Goal: Information Seeking & Learning: Learn about a topic

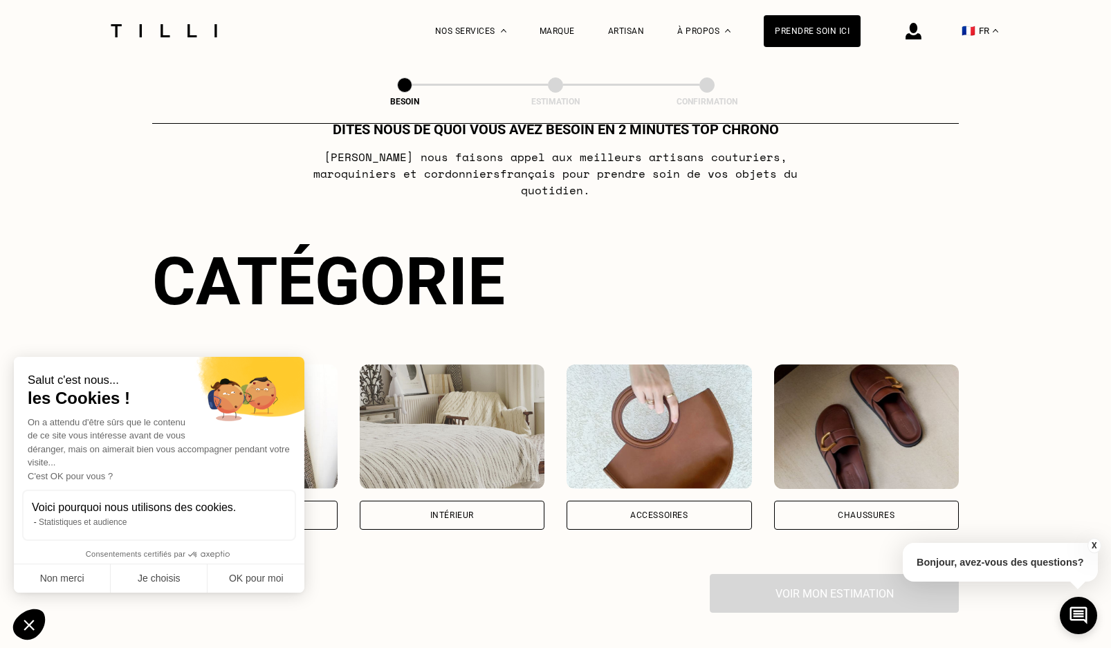
scroll to position [69, 0]
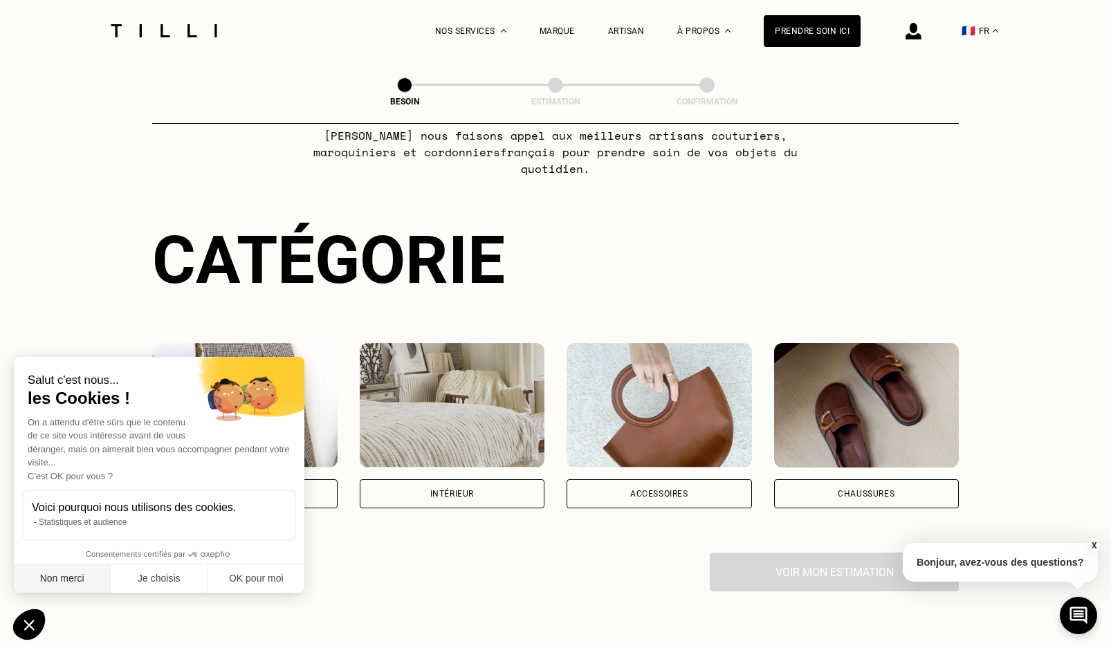
click at [91, 578] on button "Non merci" at bounding box center [62, 578] width 97 height 29
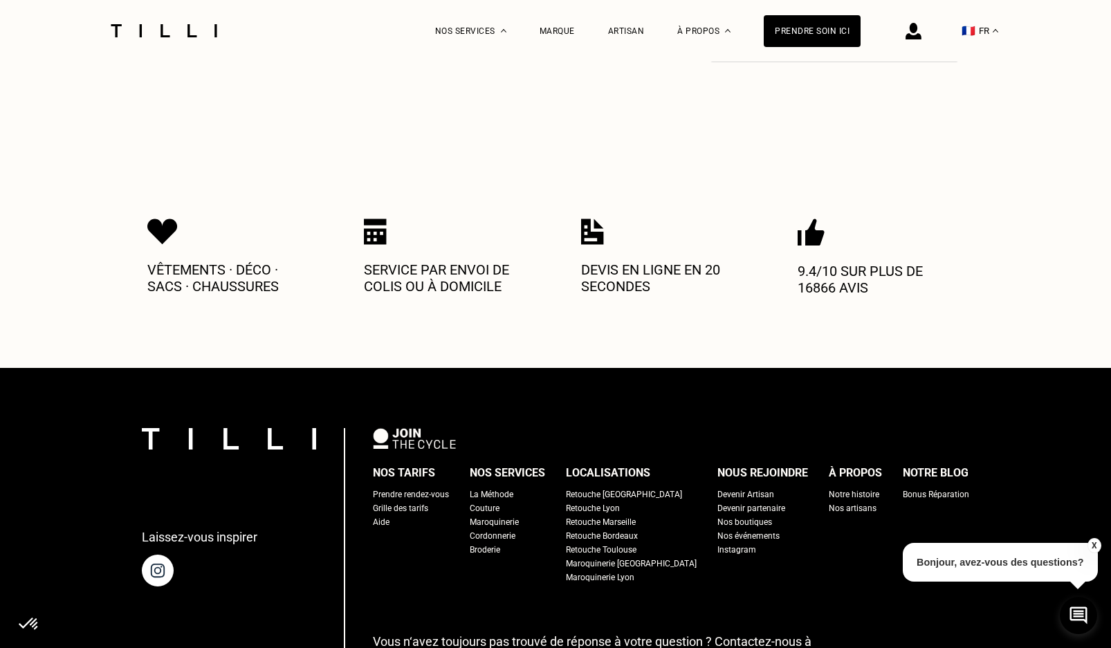
scroll to position [622, 0]
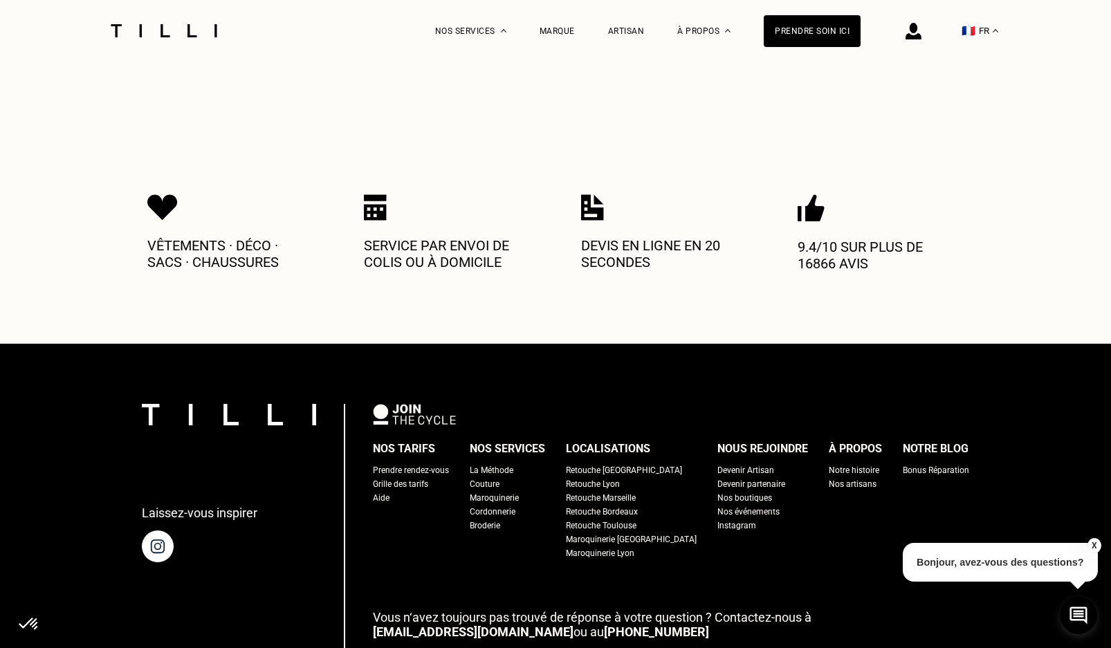
click at [423, 477] on div "Grille des tarifs" at bounding box center [400, 484] width 55 height 14
select select "FR"
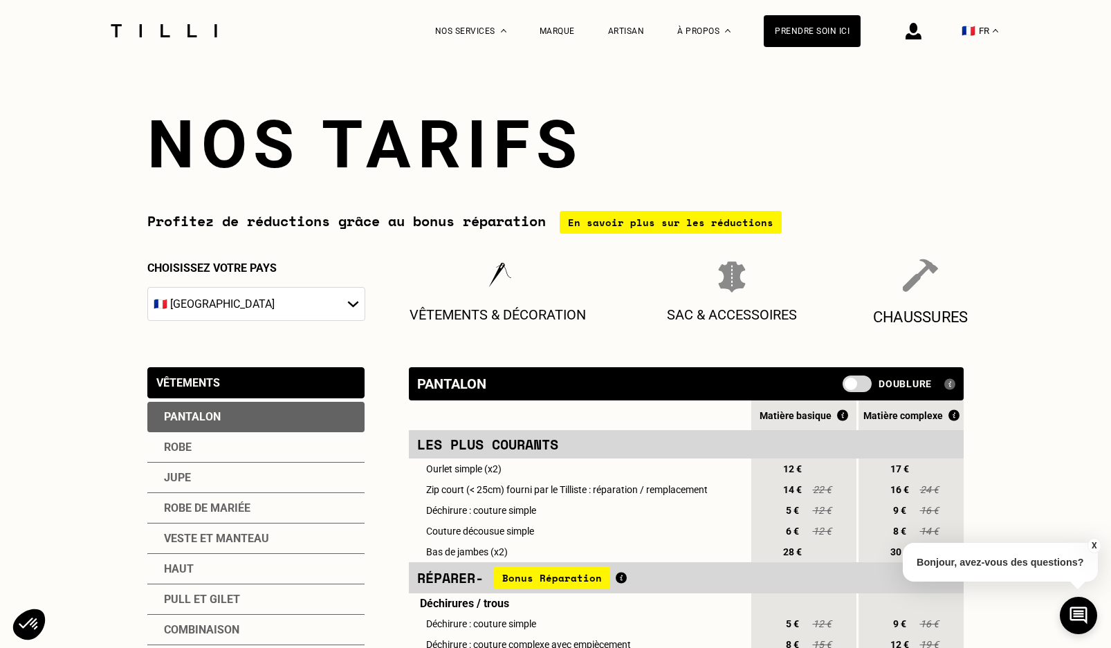
click at [898, 283] on div "Chaussures" at bounding box center [920, 293] width 95 height 68
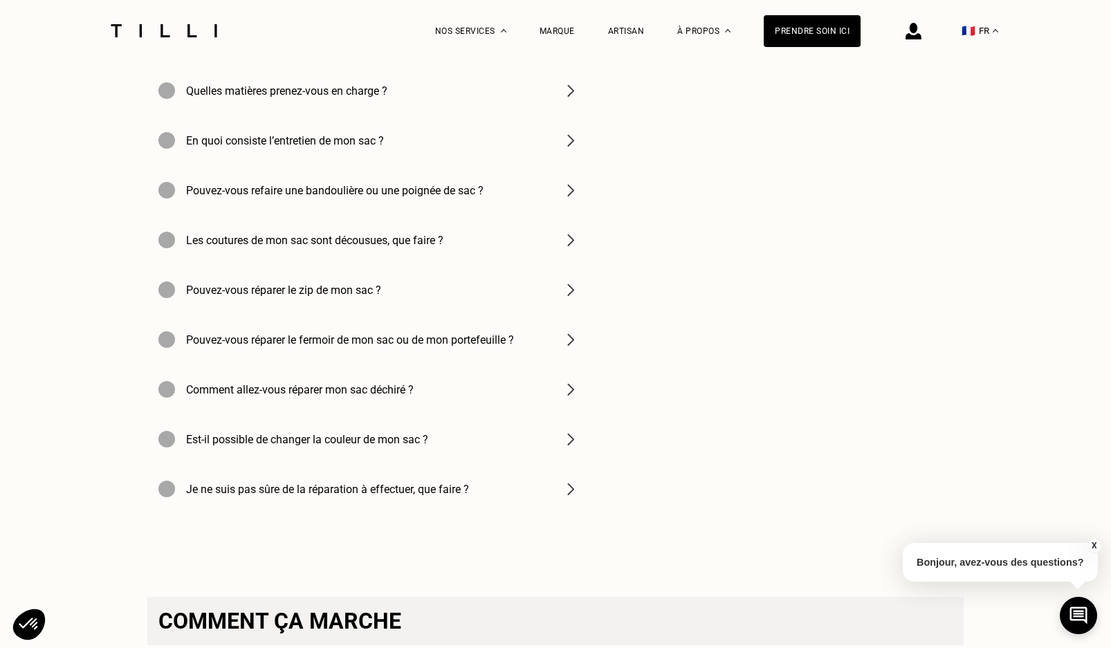
scroll to position [2005, 0]
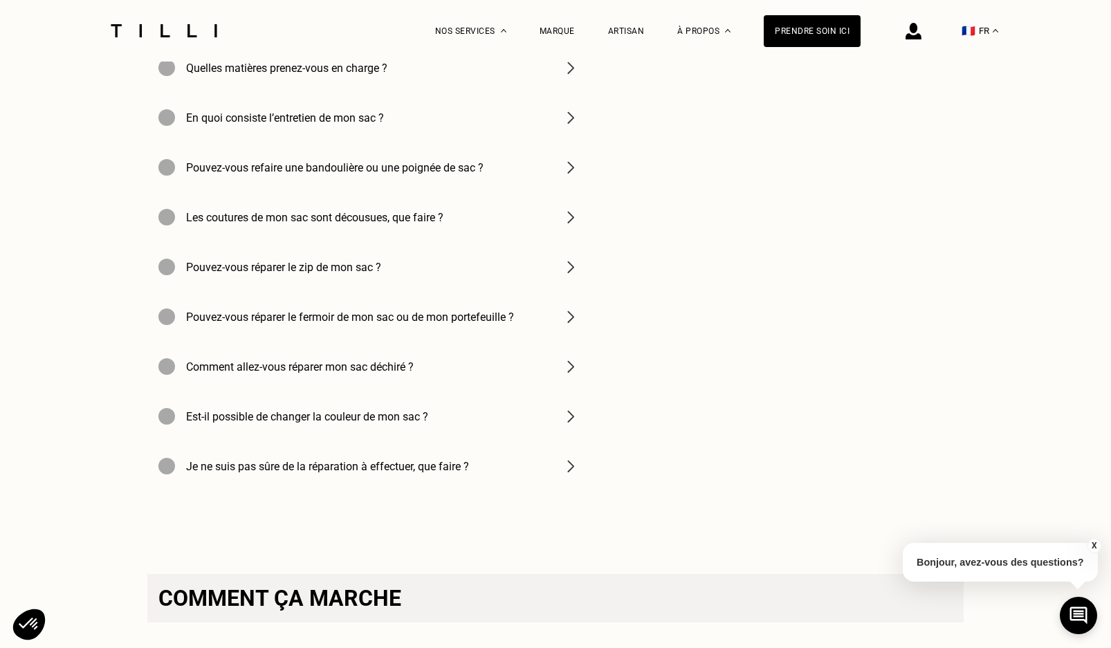
click at [571, 425] on img at bounding box center [570, 416] width 17 height 17
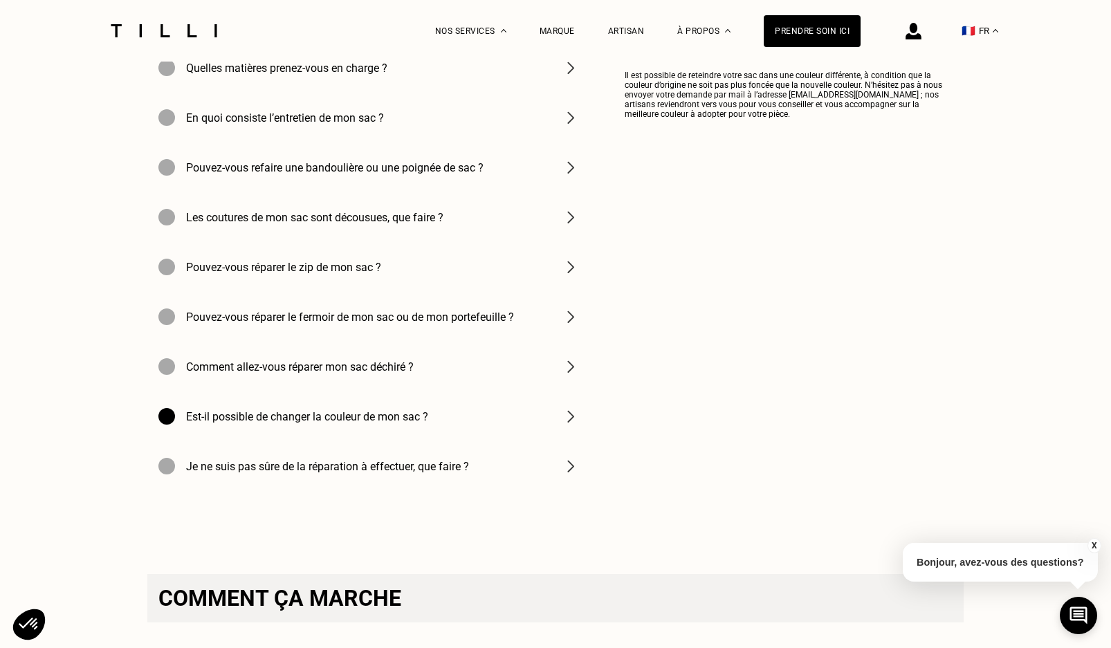
click at [571, 474] on img at bounding box center [570, 466] width 17 height 17
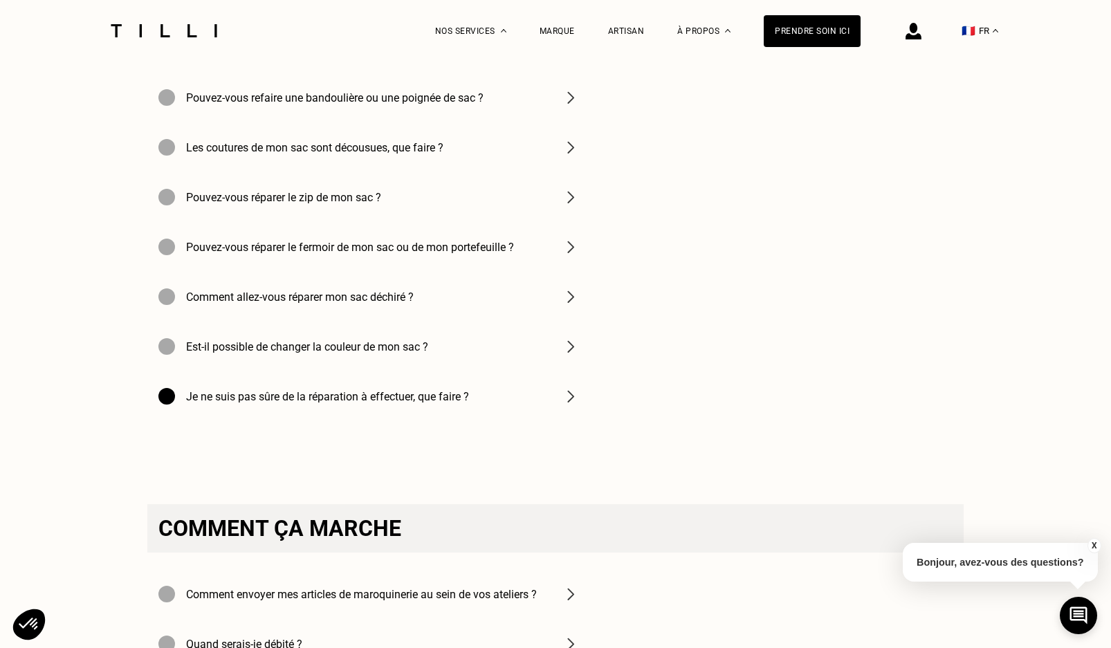
scroll to position [2213, 0]
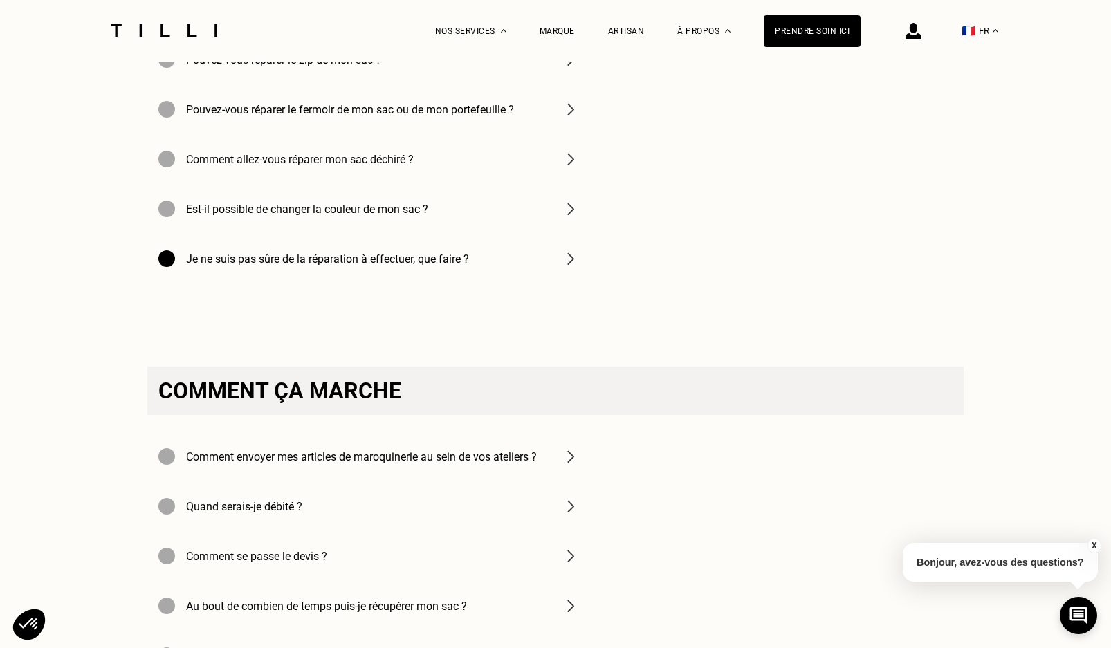
click at [568, 465] on img at bounding box center [570, 456] width 17 height 17
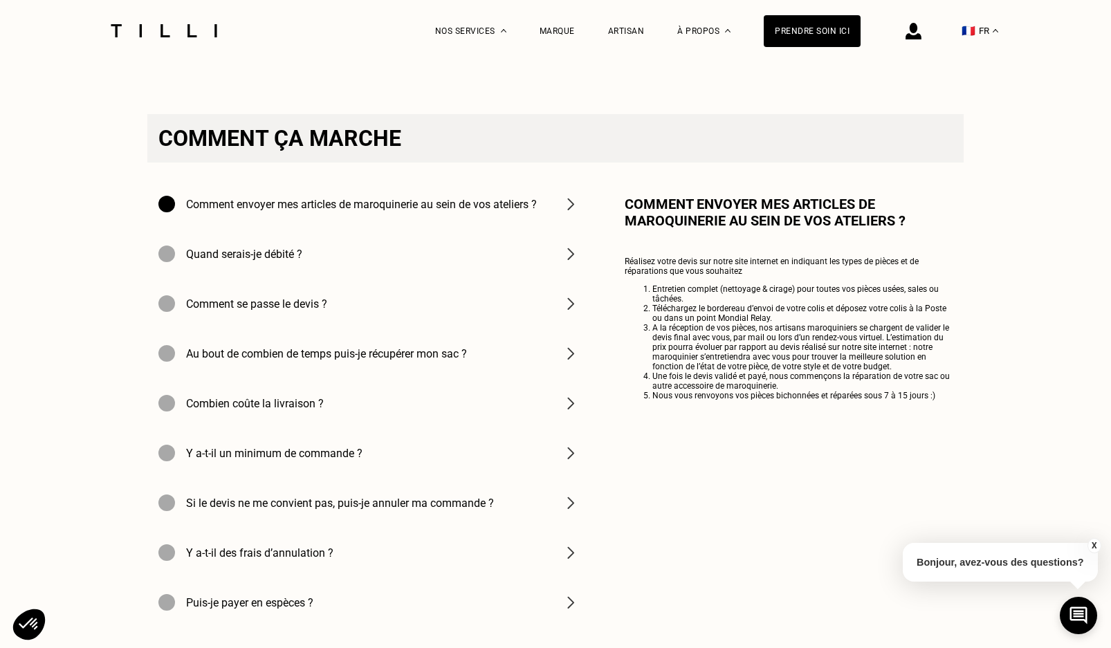
scroll to position [2490, 0]
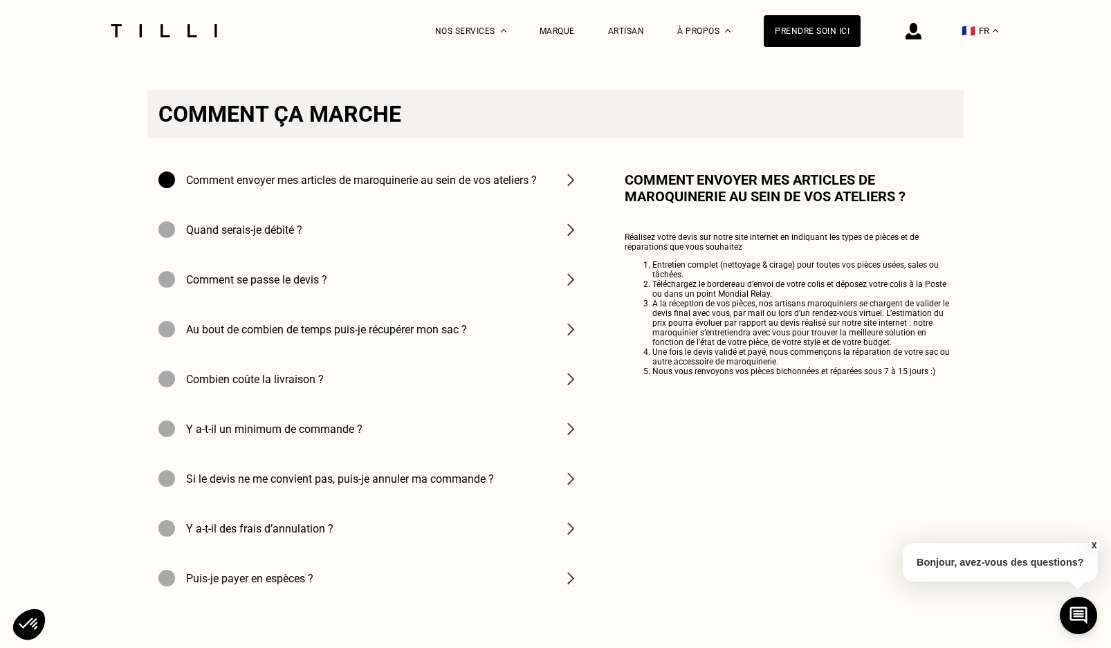
click at [566, 487] on img at bounding box center [570, 478] width 17 height 17
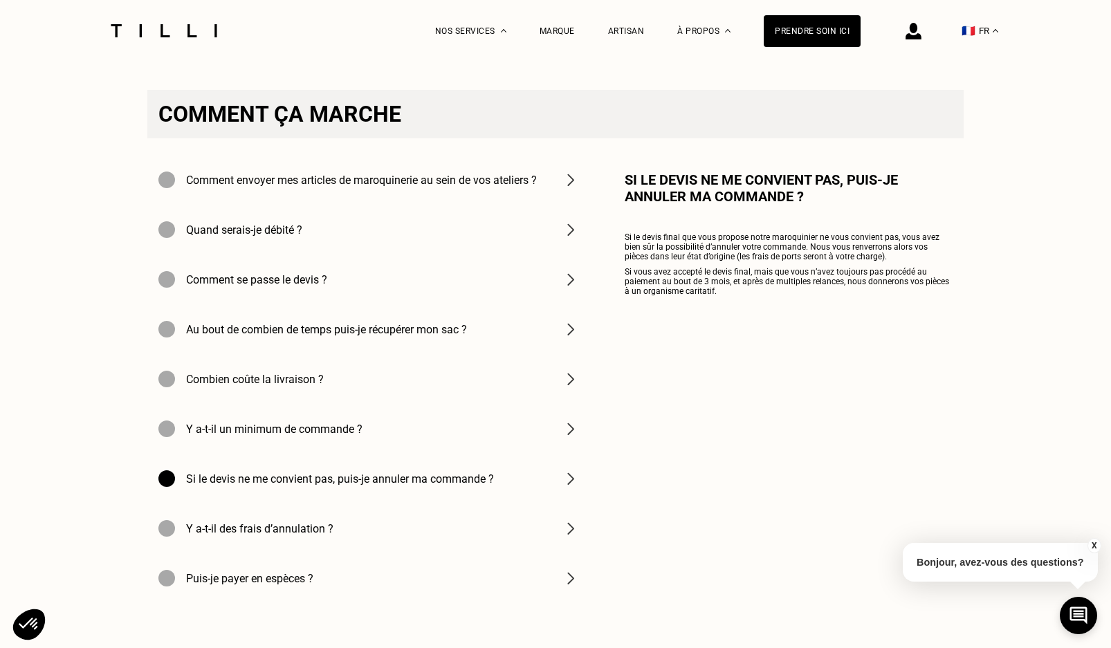
click at [568, 537] on img at bounding box center [570, 528] width 17 height 17
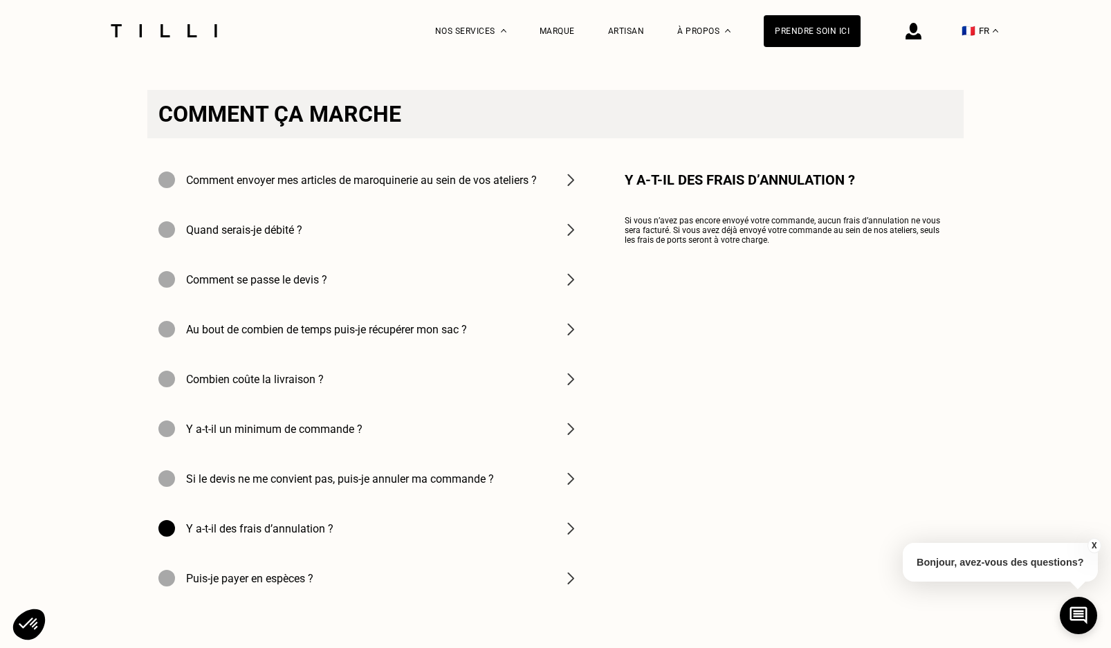
click at [572, 586] on img at bounding box center [570, 578] width 17 height 17
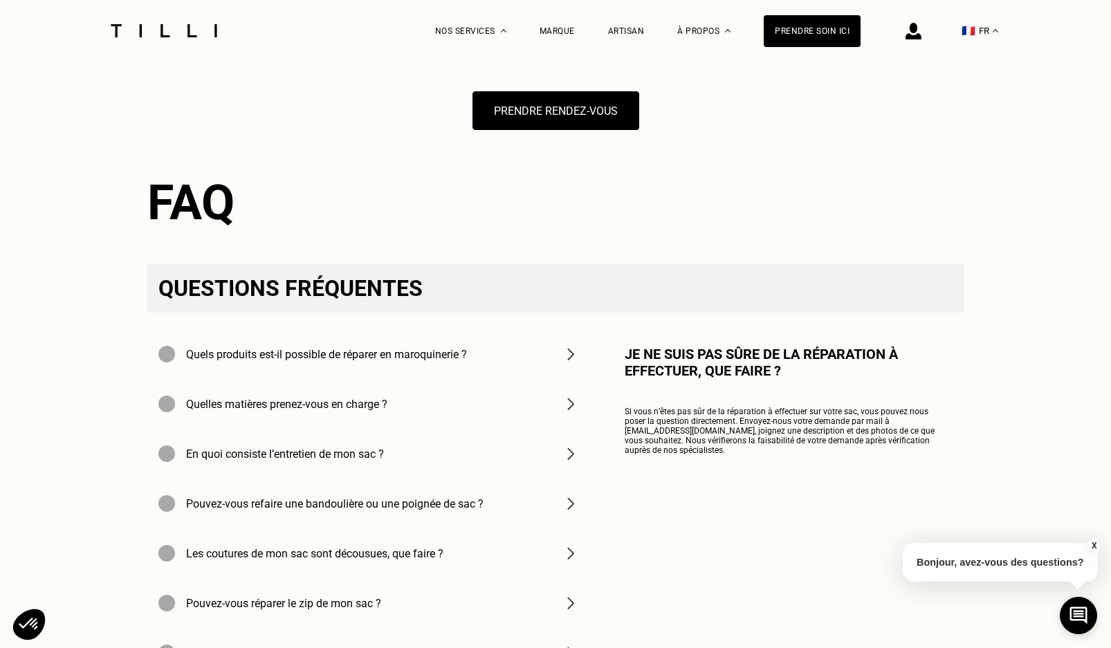
scroll to position [1660, 0]
